Goal: Communication & Community: Connect with others

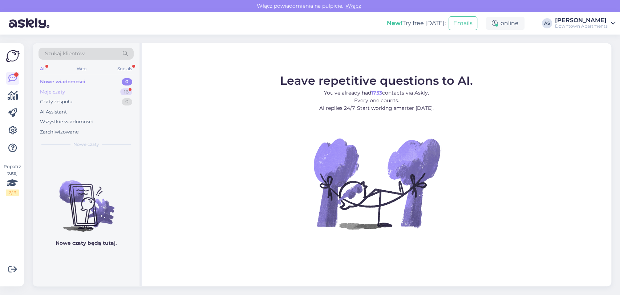
click at [84, 91] on div "Moje czaty 16" at bounding box center [86, 92] width 95 height 10
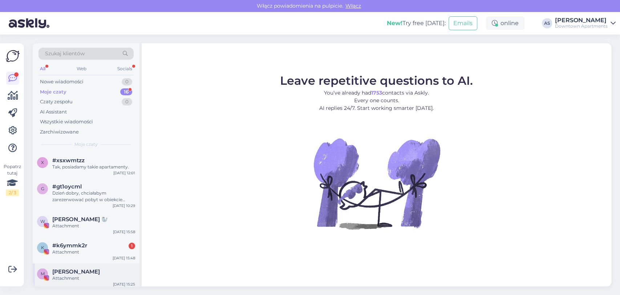
click at [104, 264] on div "M [PERSON_NAME] Attachment [DATE] 15:25" at bounding box center [86, 276] width 107 height 26
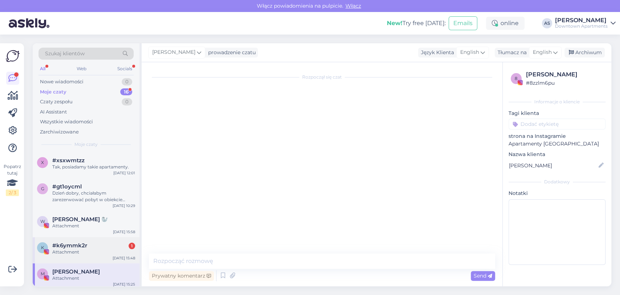
click at [97, 257] on div "k #k6ymmk2r 1 Attachment [DATE] 15:48" at bounding box center [86, 250] width 107 height 26
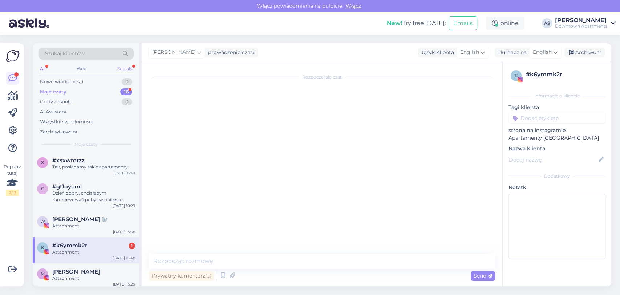
click at [129, 64] on div "Socials" at bounding box center [125, 68] width 18 height 9
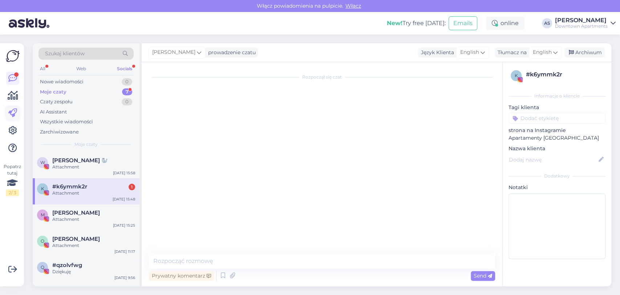
click at [12, 111] on icon at bounding box center [12, 113] width 9 height 9
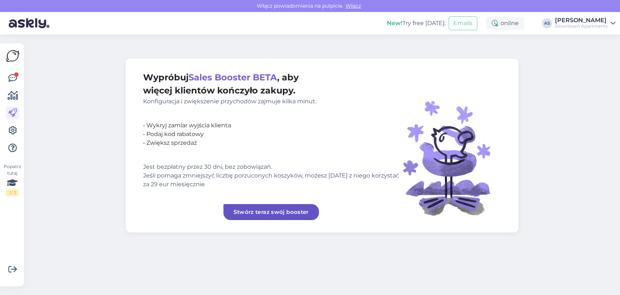
click at [565, 30] on div "New! Try free [DATE]: Emails online AS [PERSON_NAME] Downtown Apartments" at bounding box center [310, 23] width 620 height 23
click at [584, 18] on div "[PERSON_NAME]" at bounding box center [581, 20] width 53 height 6
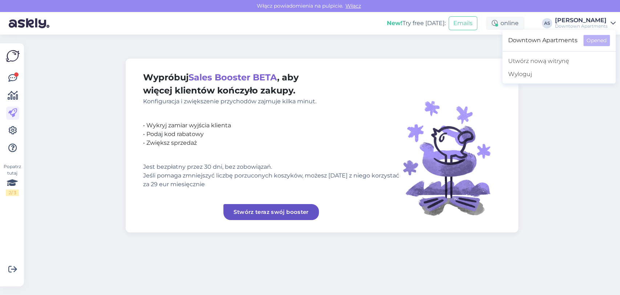
click at [9, 70] on div "Popatrz tutaj 2 / 3" at bounding box center [13, 164] width 14 height 231
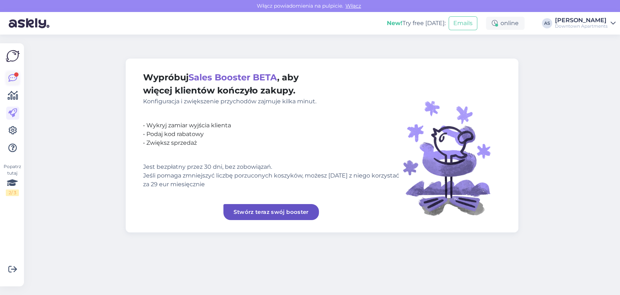
click at [9, 72] on link at bounding box center [12, 78] width 13 height 13
